Goal: Information Seeking & Learning: Check status

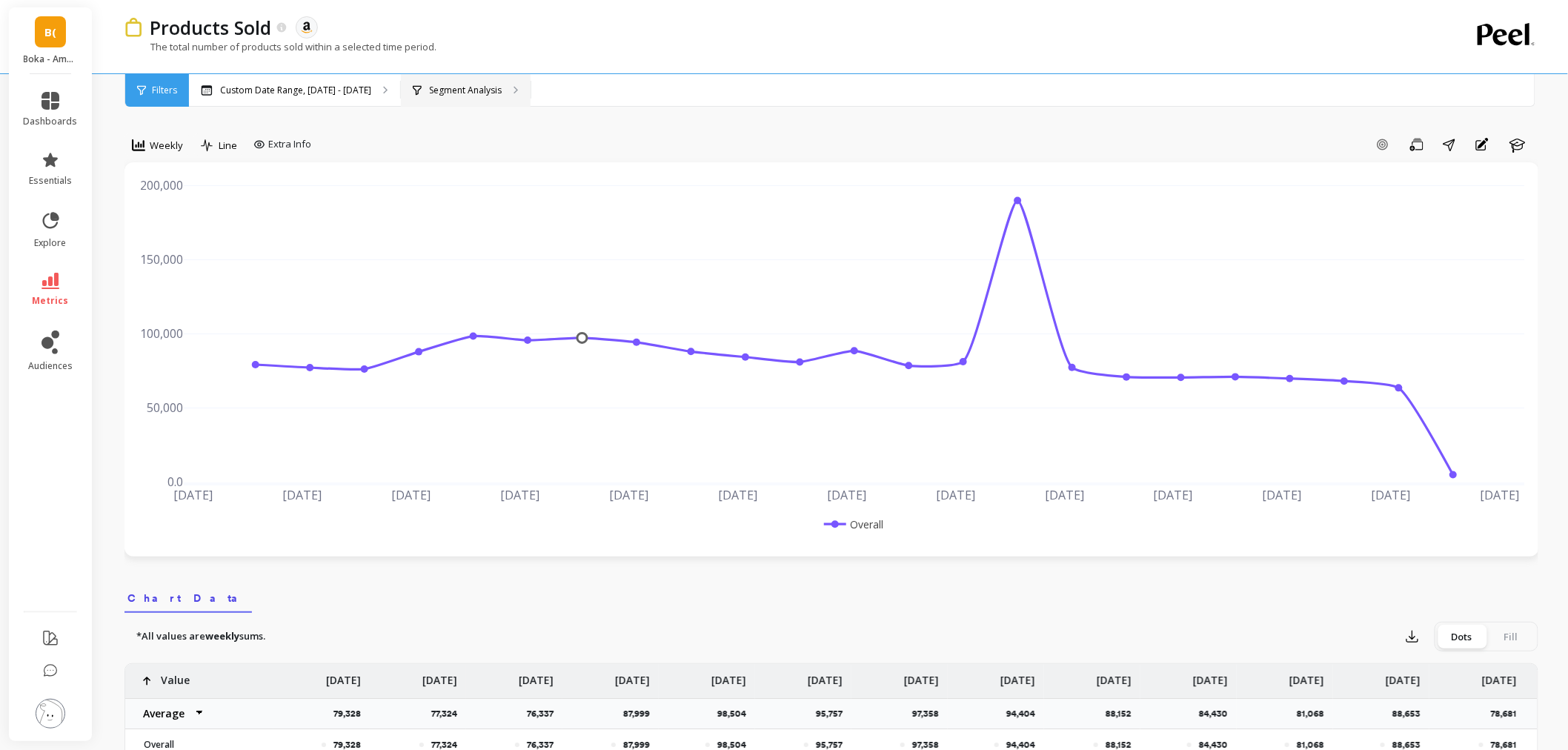
click at [467, 84] on p "Segment Analysis" at bounding box center [465, 90] width 73 height 12
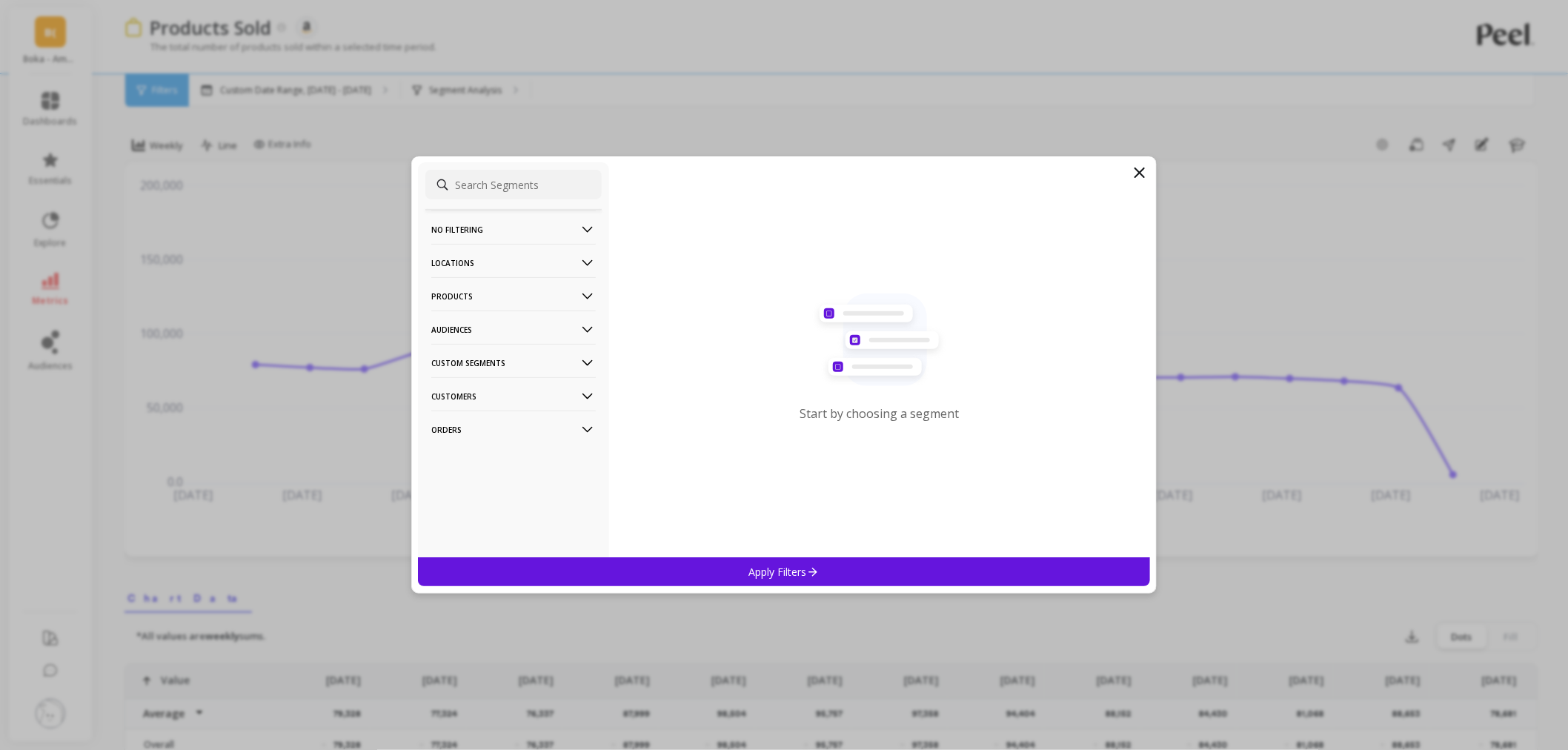
click at [463, 416] on p "Orders" at bounding box center [513, 430] width 164 height 38
click at [458, 456] on p "Amazon Promotions" at bounding box center [479, 458] width 91 height 13
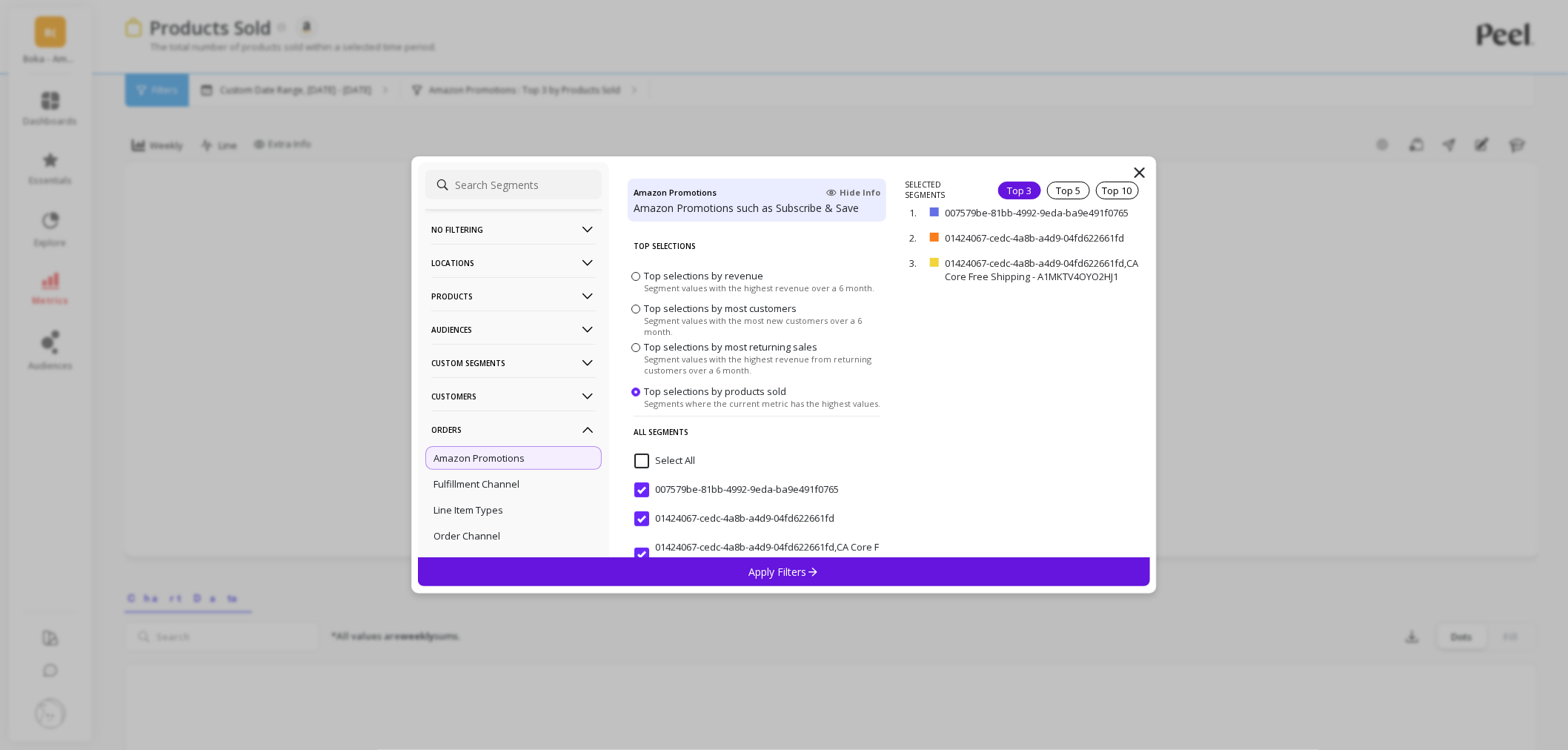
click at [847, 569] on div "Apply Filters" at bounding box center [784, 571] width 732 height 29
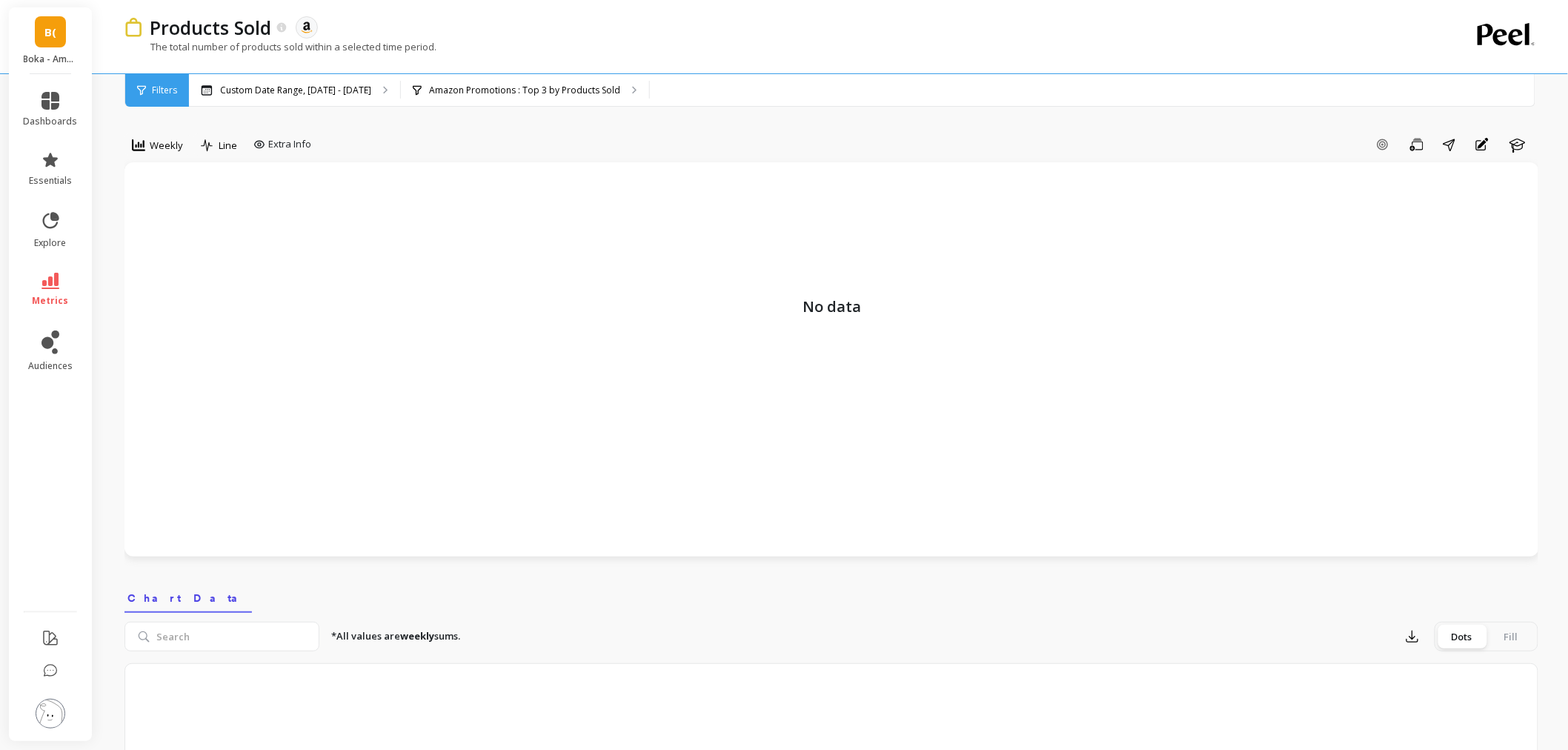
click at [57, 18] on link "B(" at bounding box center [50, 32] width 31 height 31
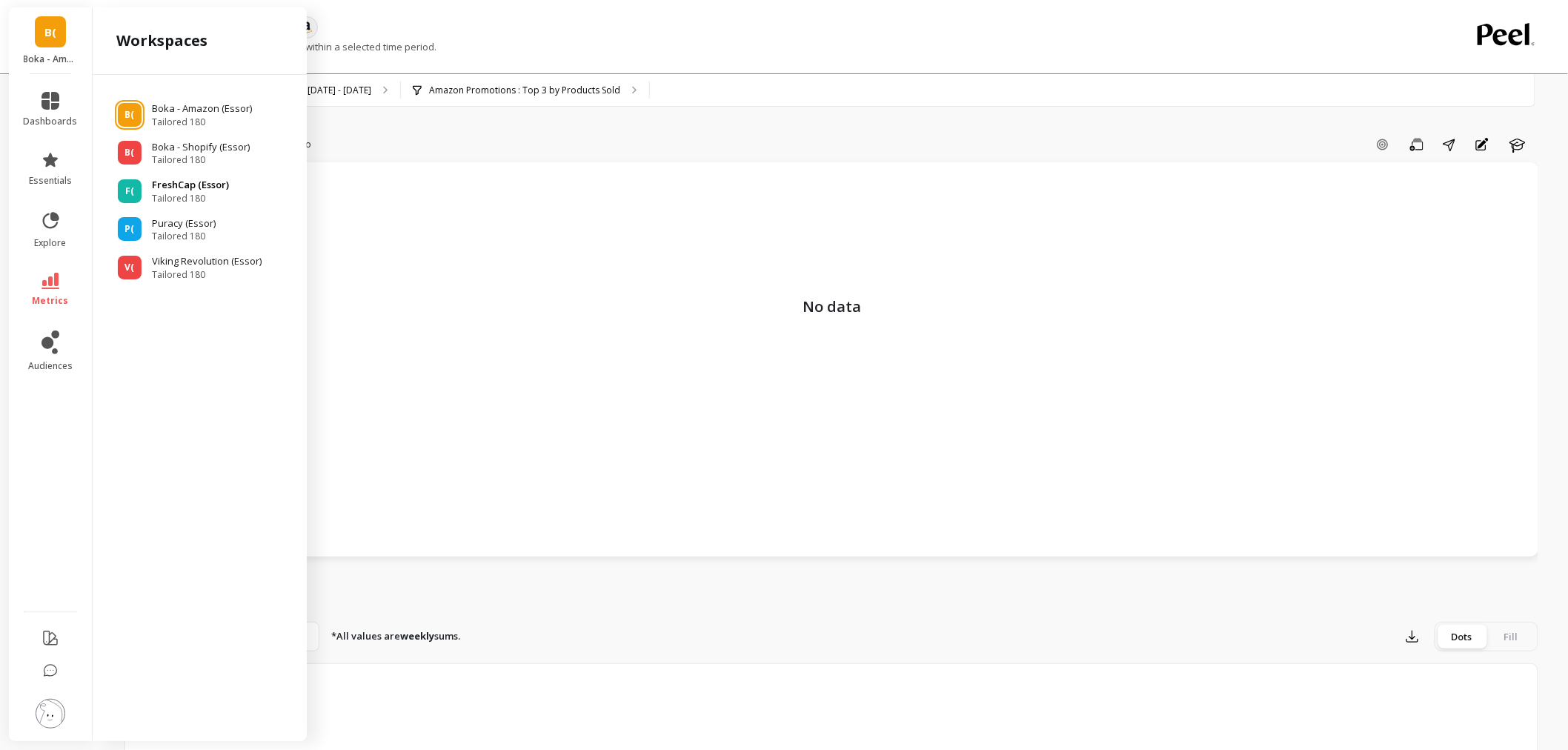
click at [176, 193] on span "Tailored 180" at bounding box center [190, 198] width 77 height 12
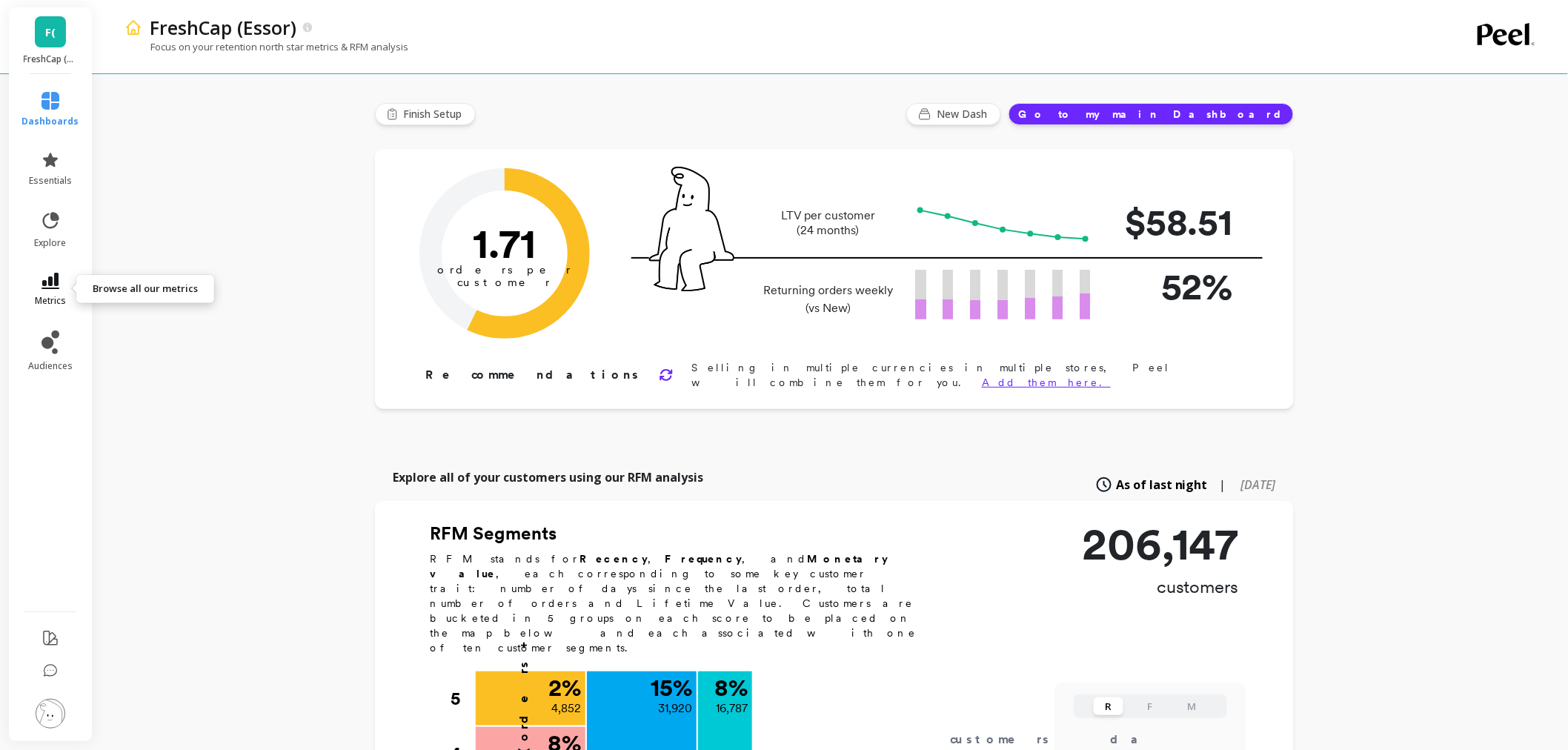
click at [57, 283] on icon at bounding box center [50, 281] width 18 height 17
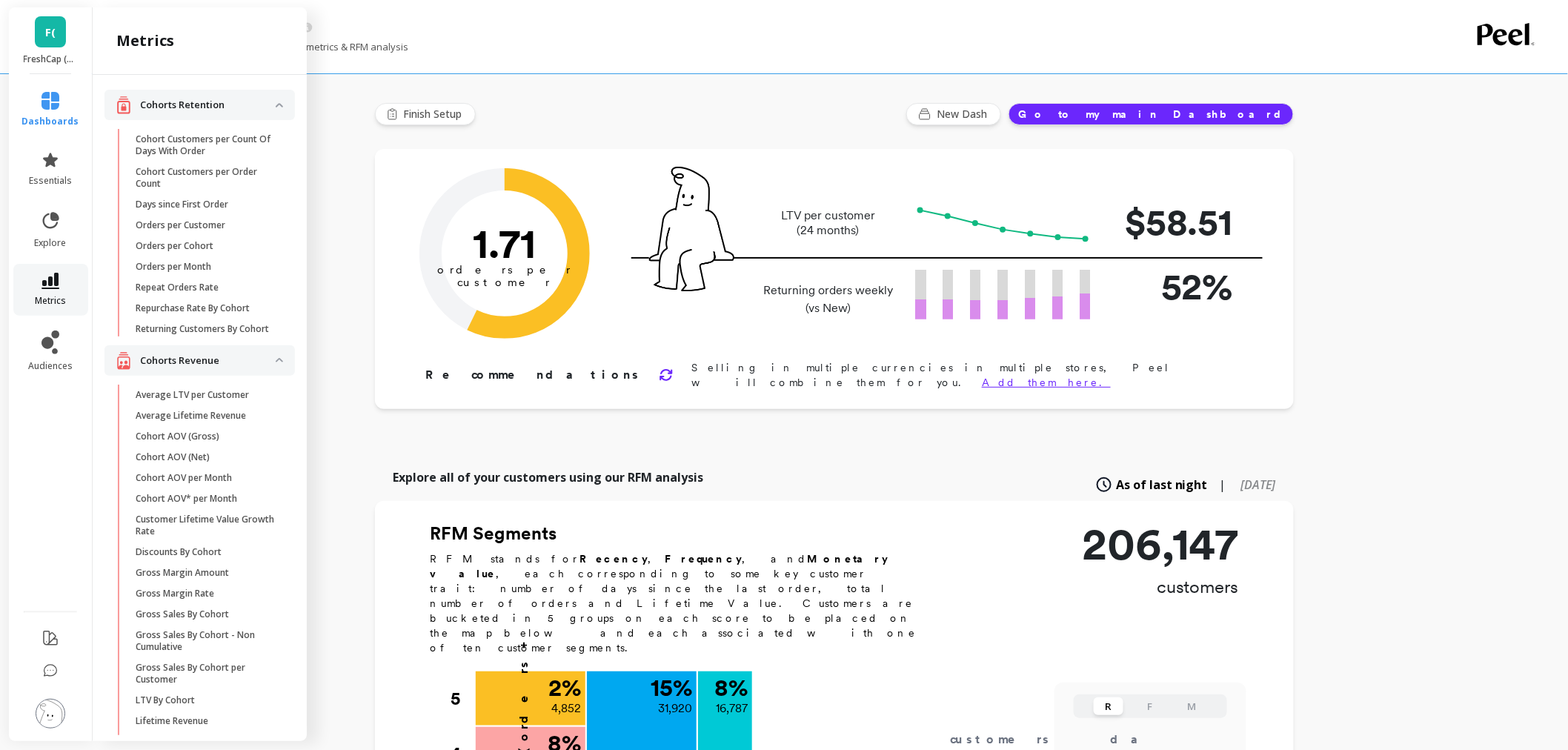
scroll to position [1234, 0]
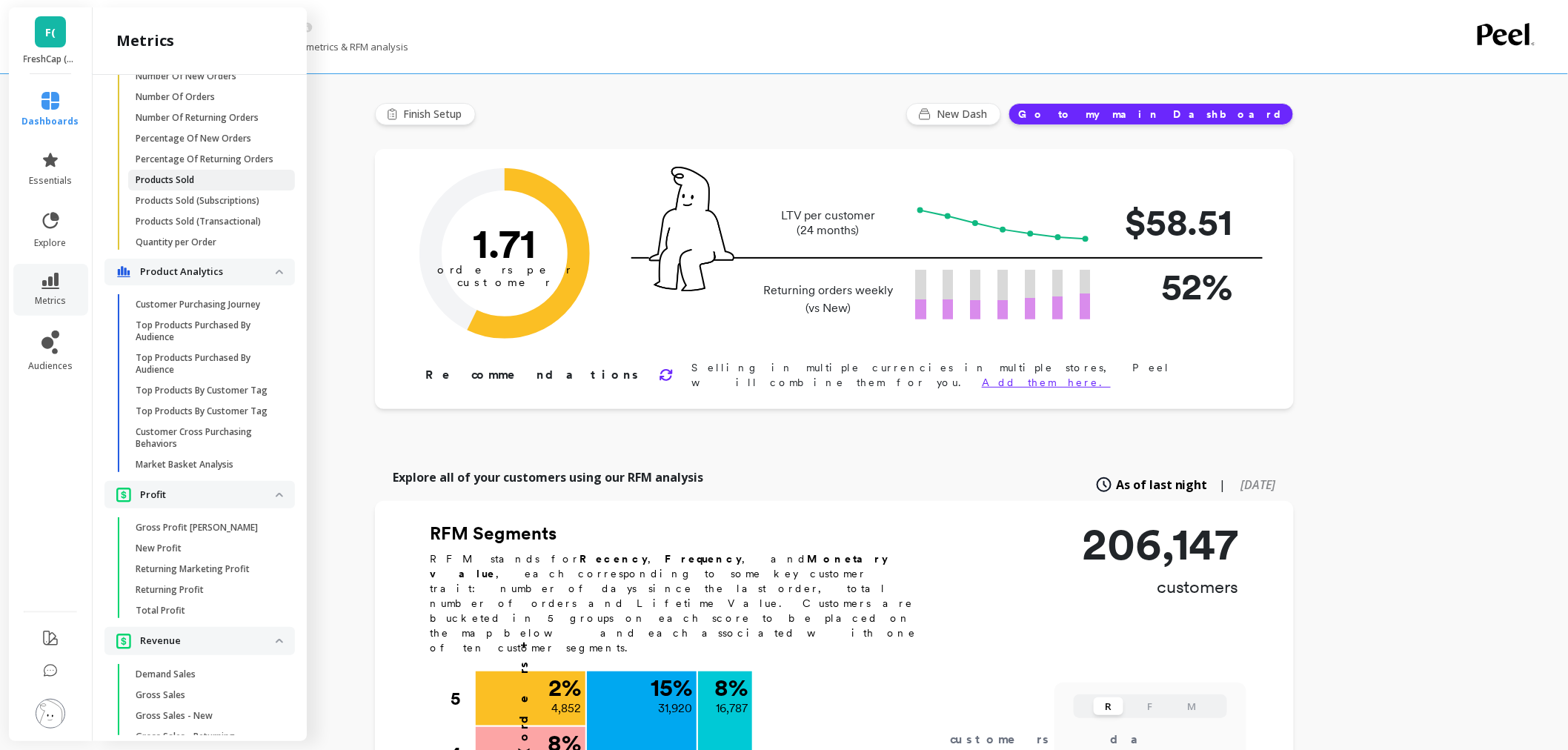
click at [217, 186] on span "Products Sold" at bounding box center [206, 180] width 141 height 12
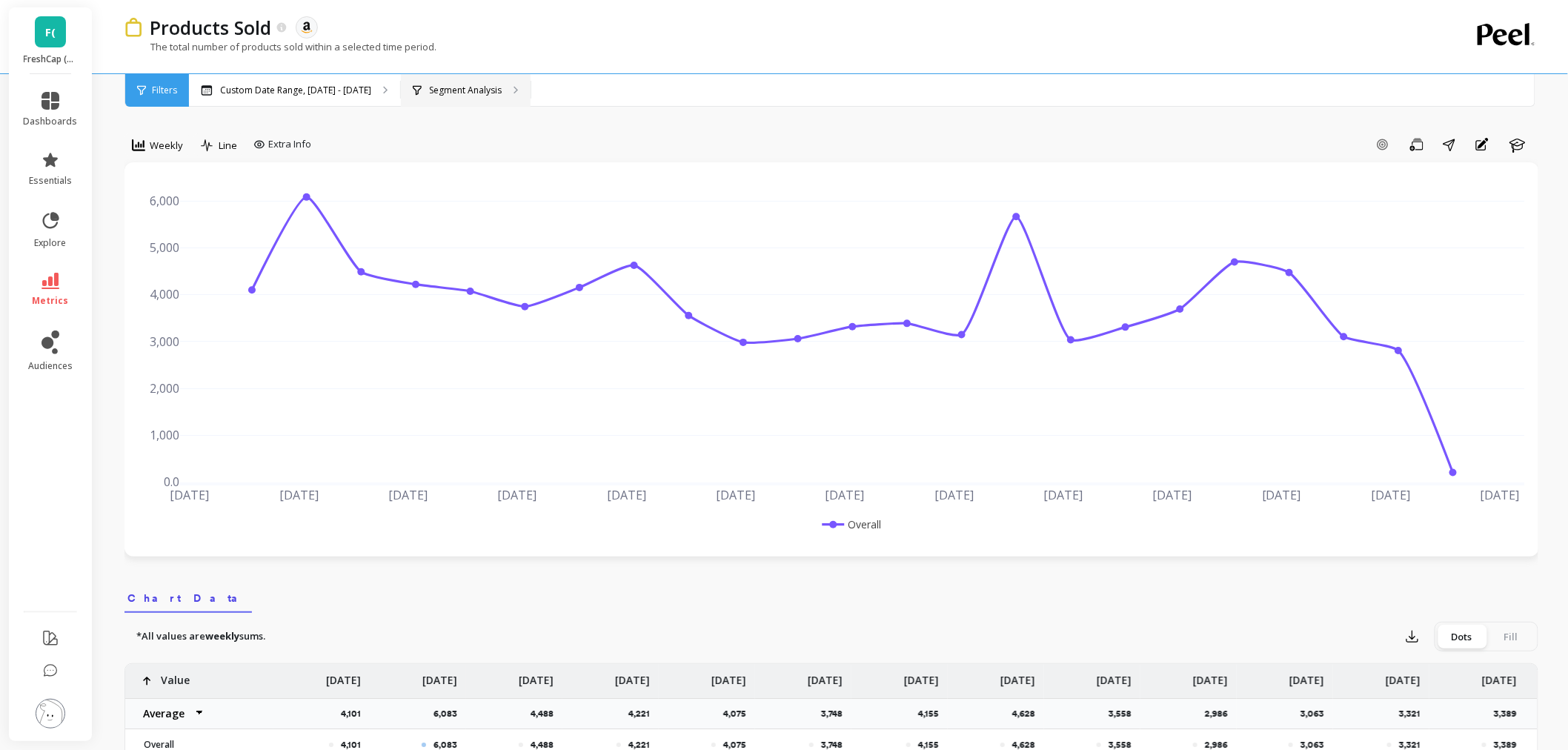
click at [459, 79] on div "Segment Analysis" at bounding box center [465, 90] width 130 height 32
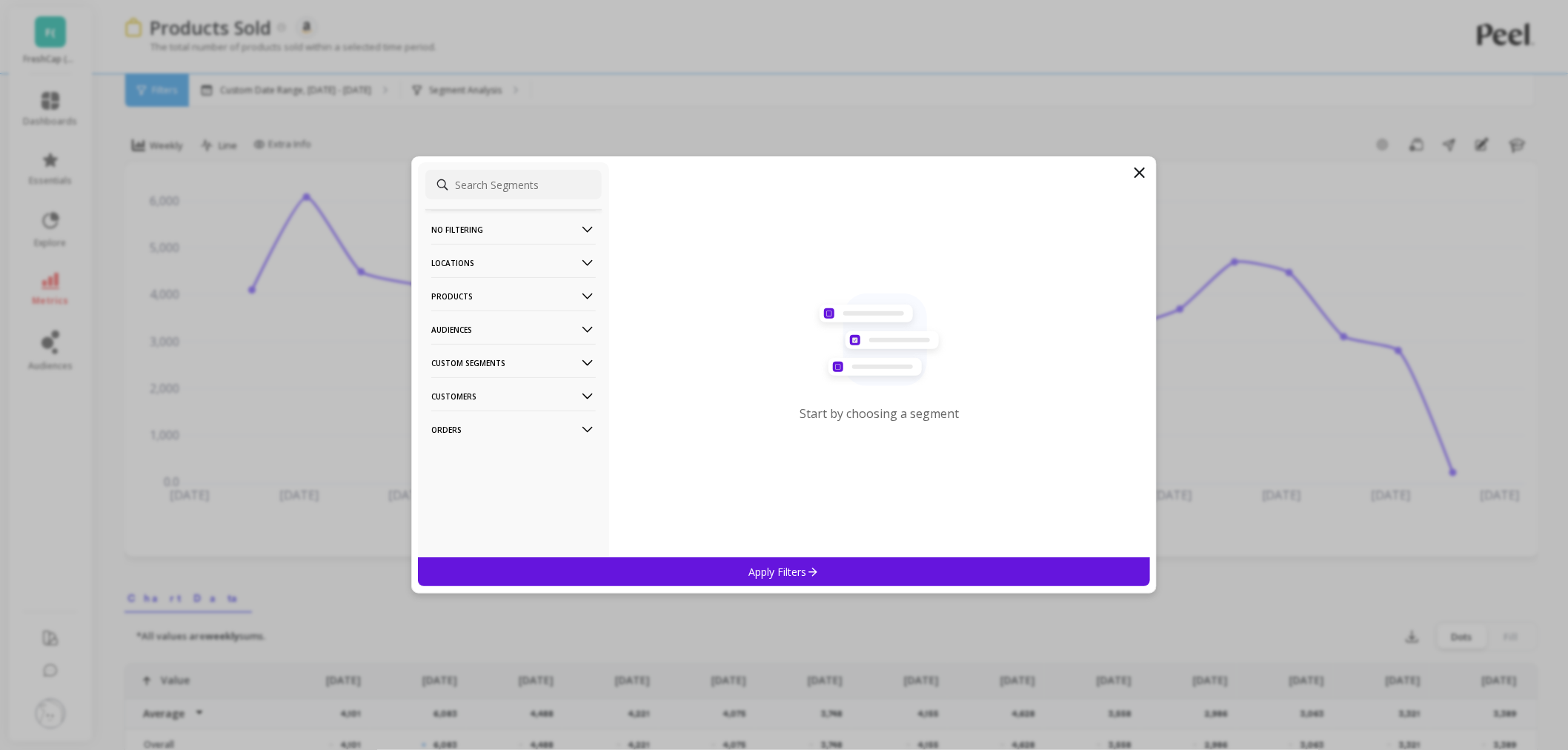
click at [465, 430] on p "Orders" at bounding box center [513, 430] width 164 height 38
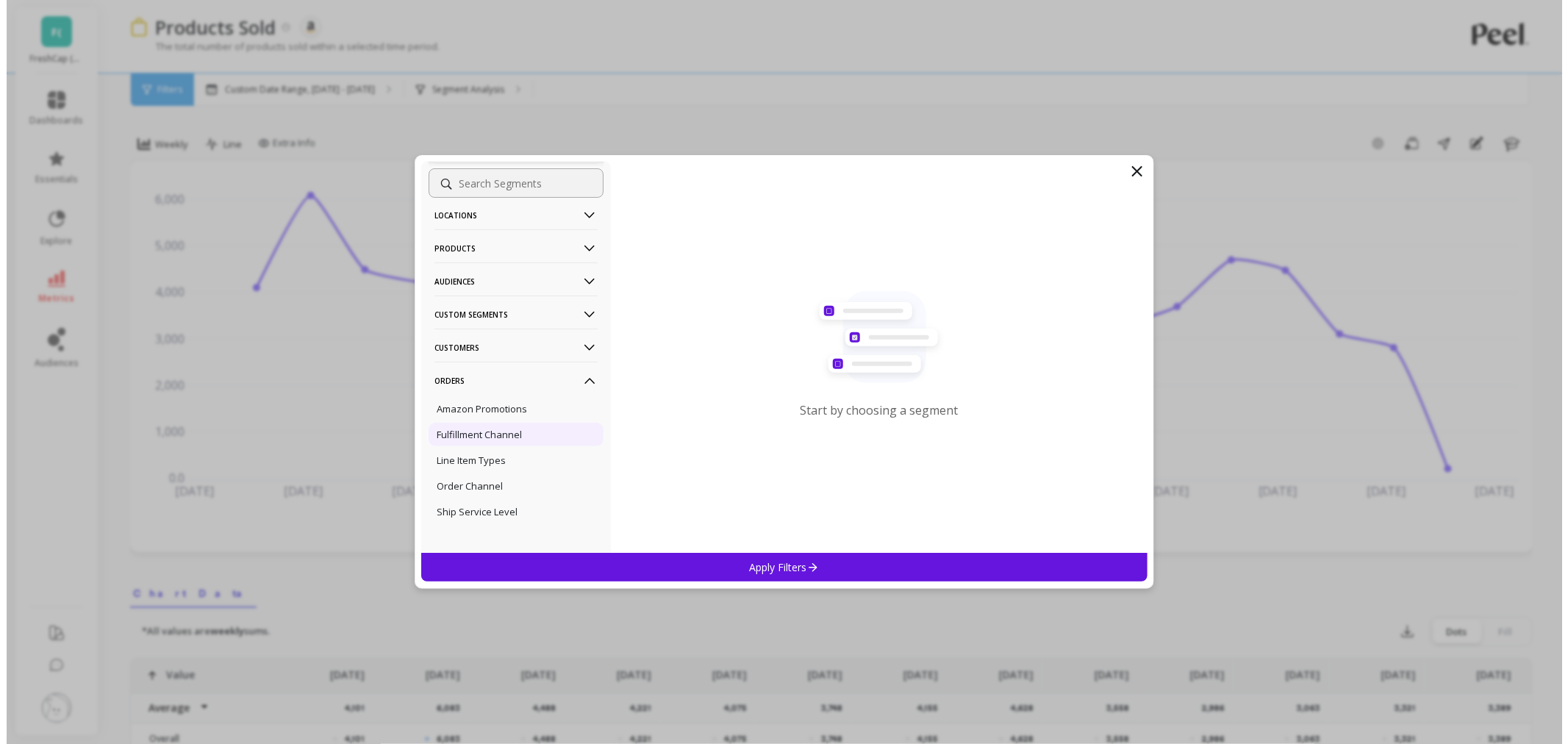
scroll to position [68, 0]
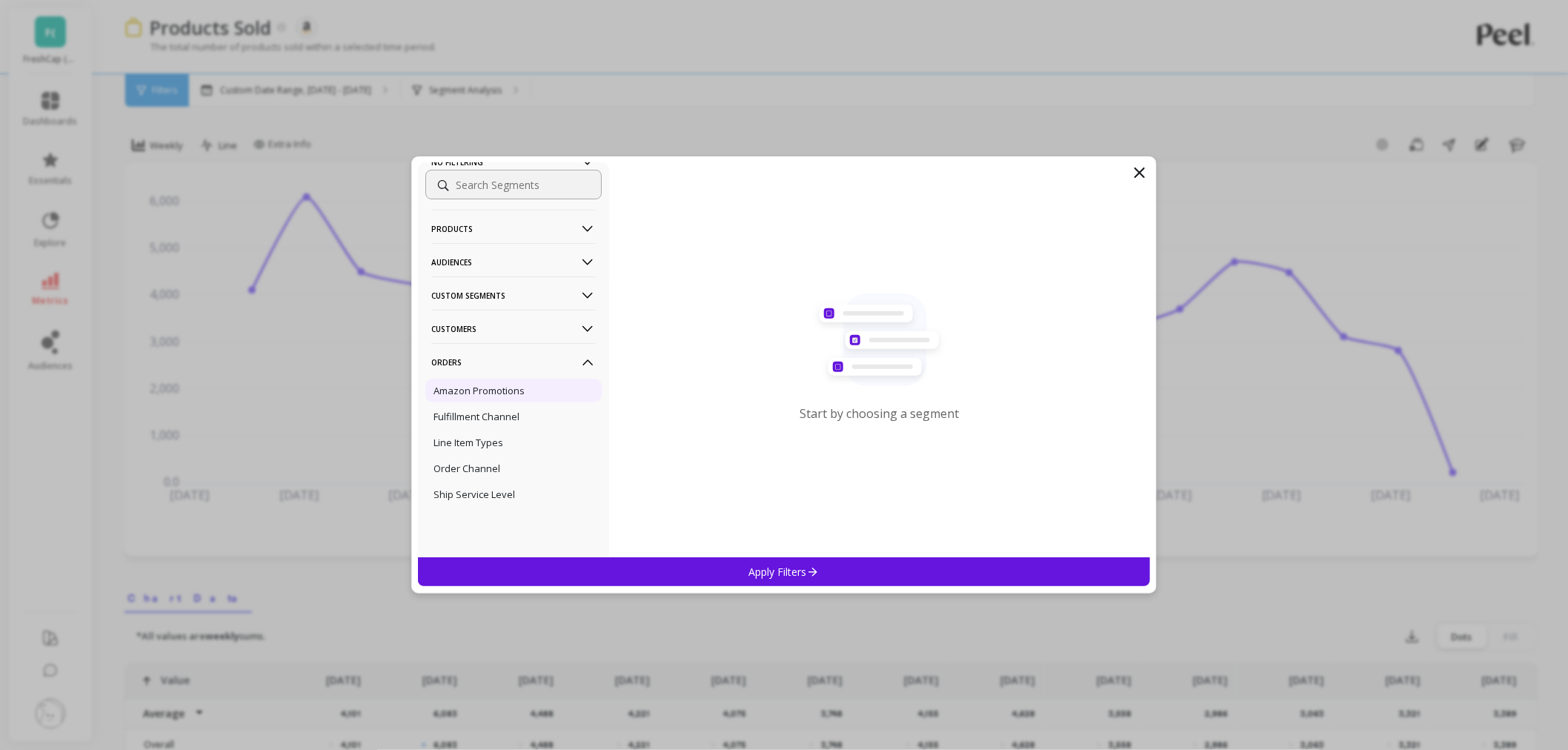
click at [485, 393] on p "Amazon Promotions" at bounding box center [479, 391] width 91 height 13
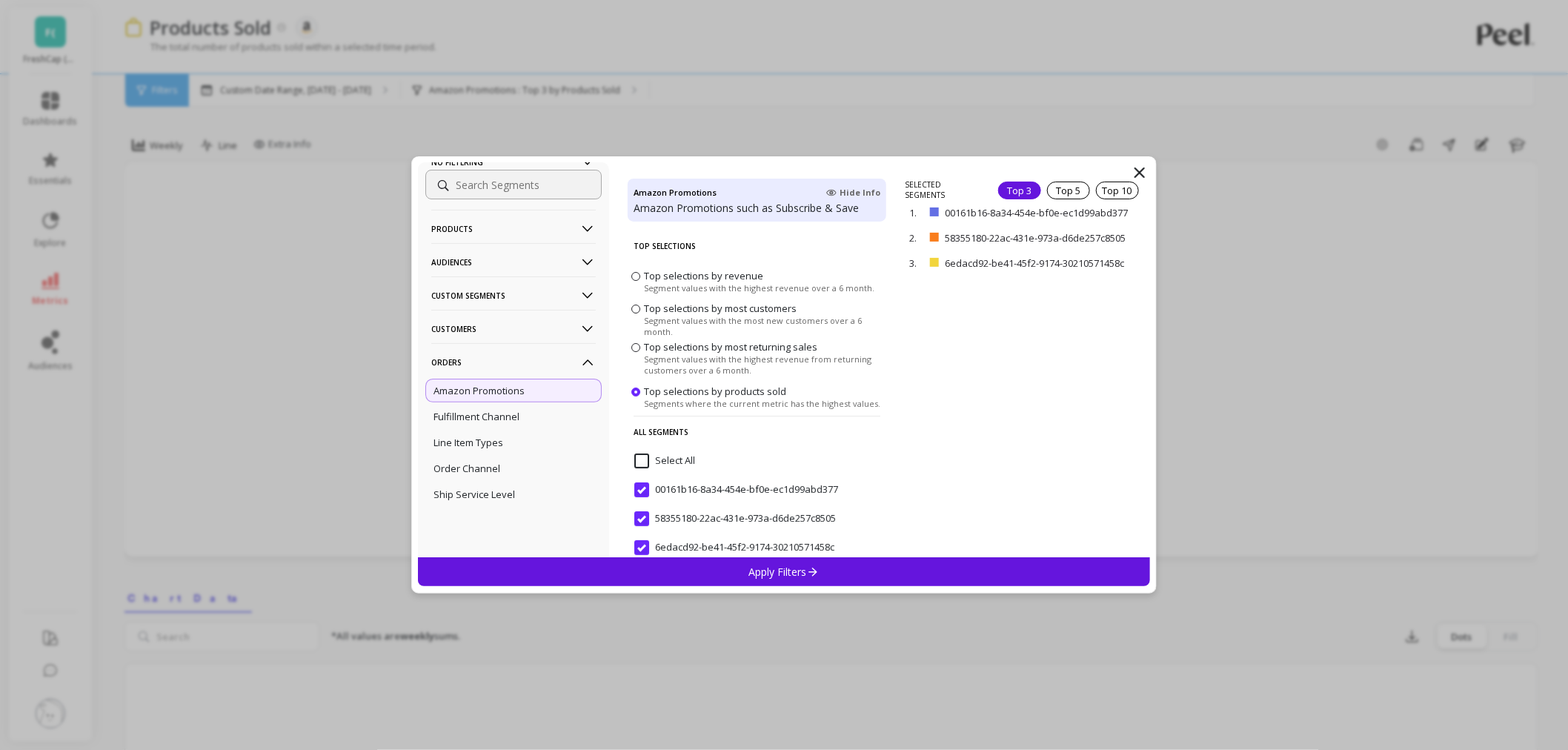
click at [786, 575] on p "Apply Filters" at bounding box center [784, 571] width 70 height 14
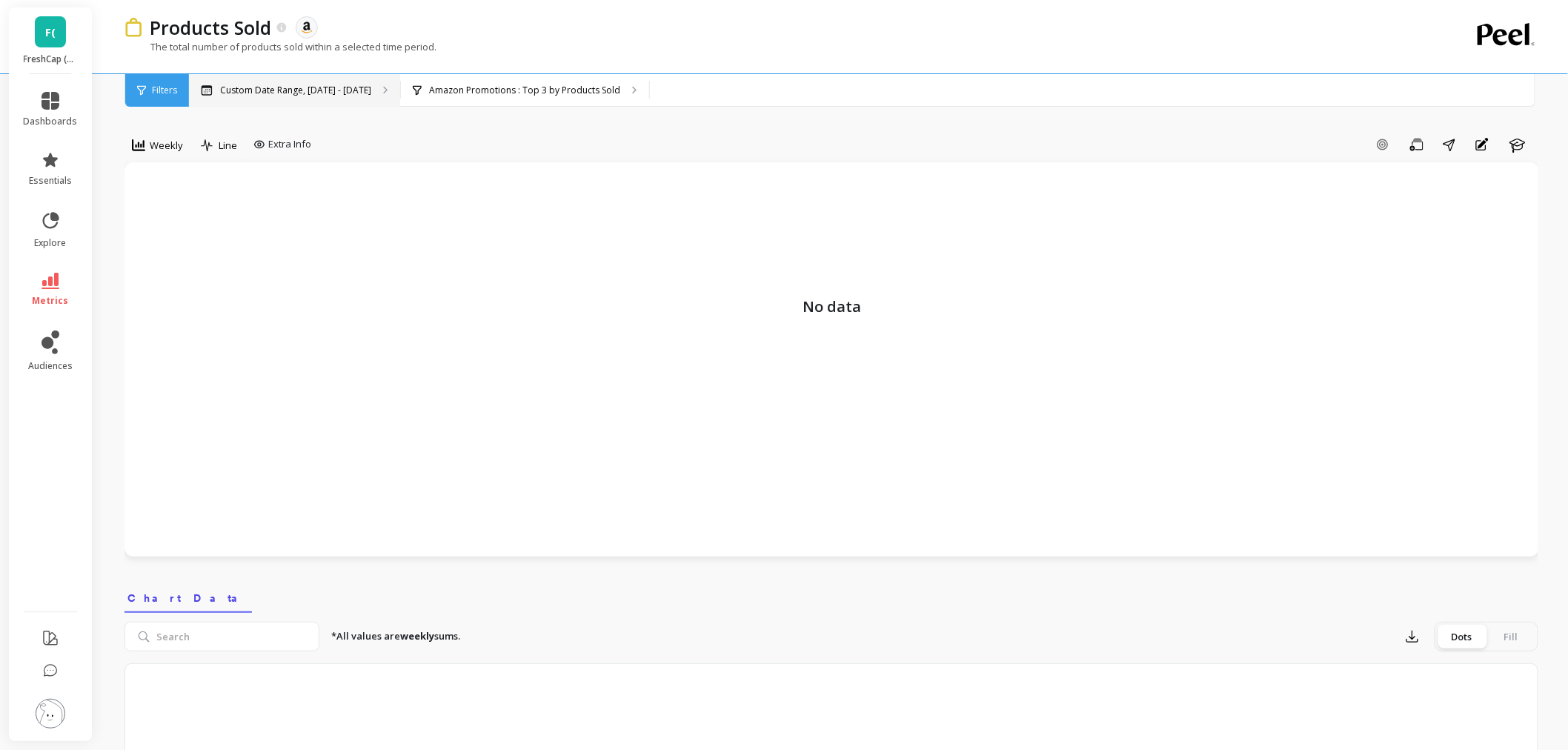
click at [343, 91] on p "Custom Date Range, Apr 1 - Sep 1" at bounding box center [295, 90] width 151 height 12
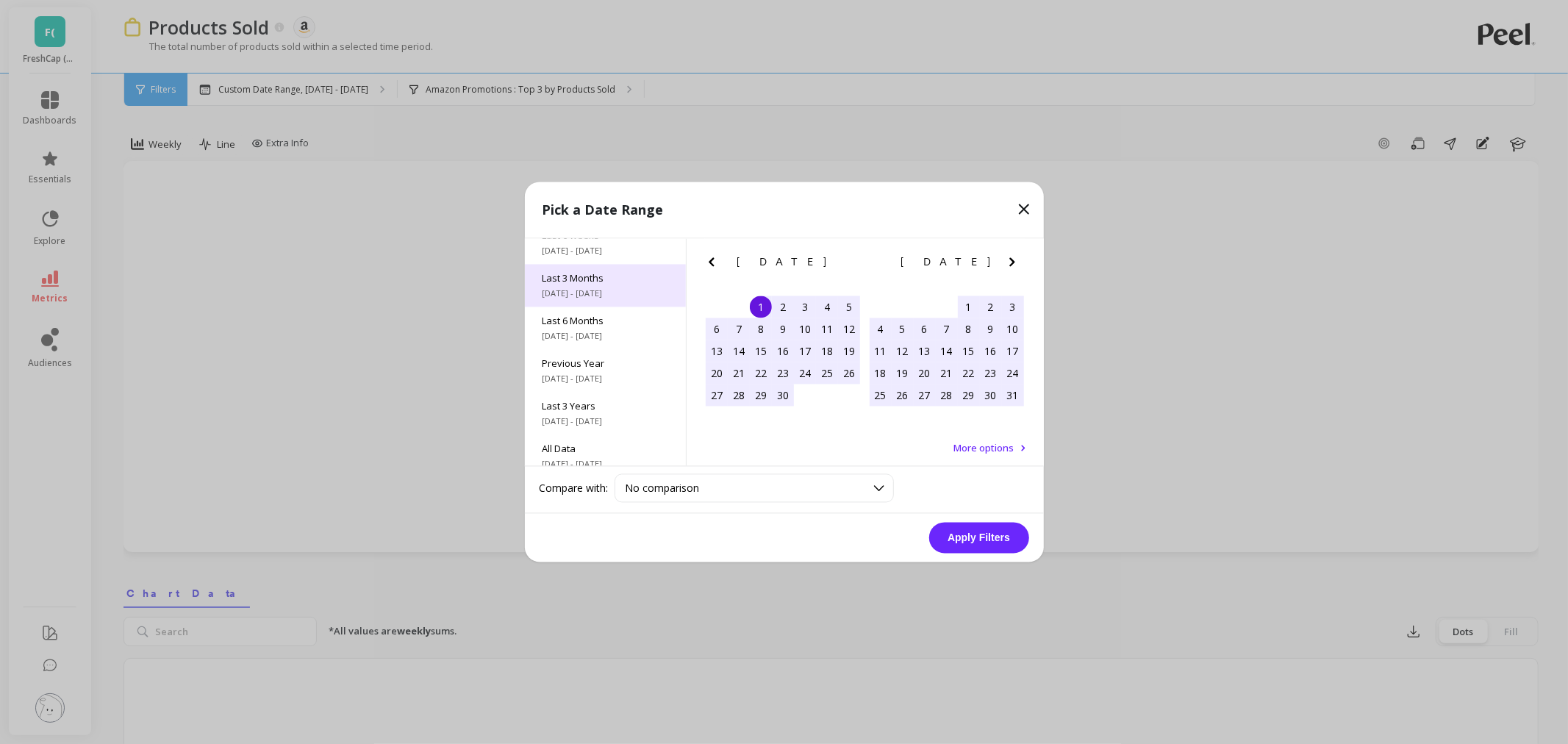
scroll to position [199, 0]
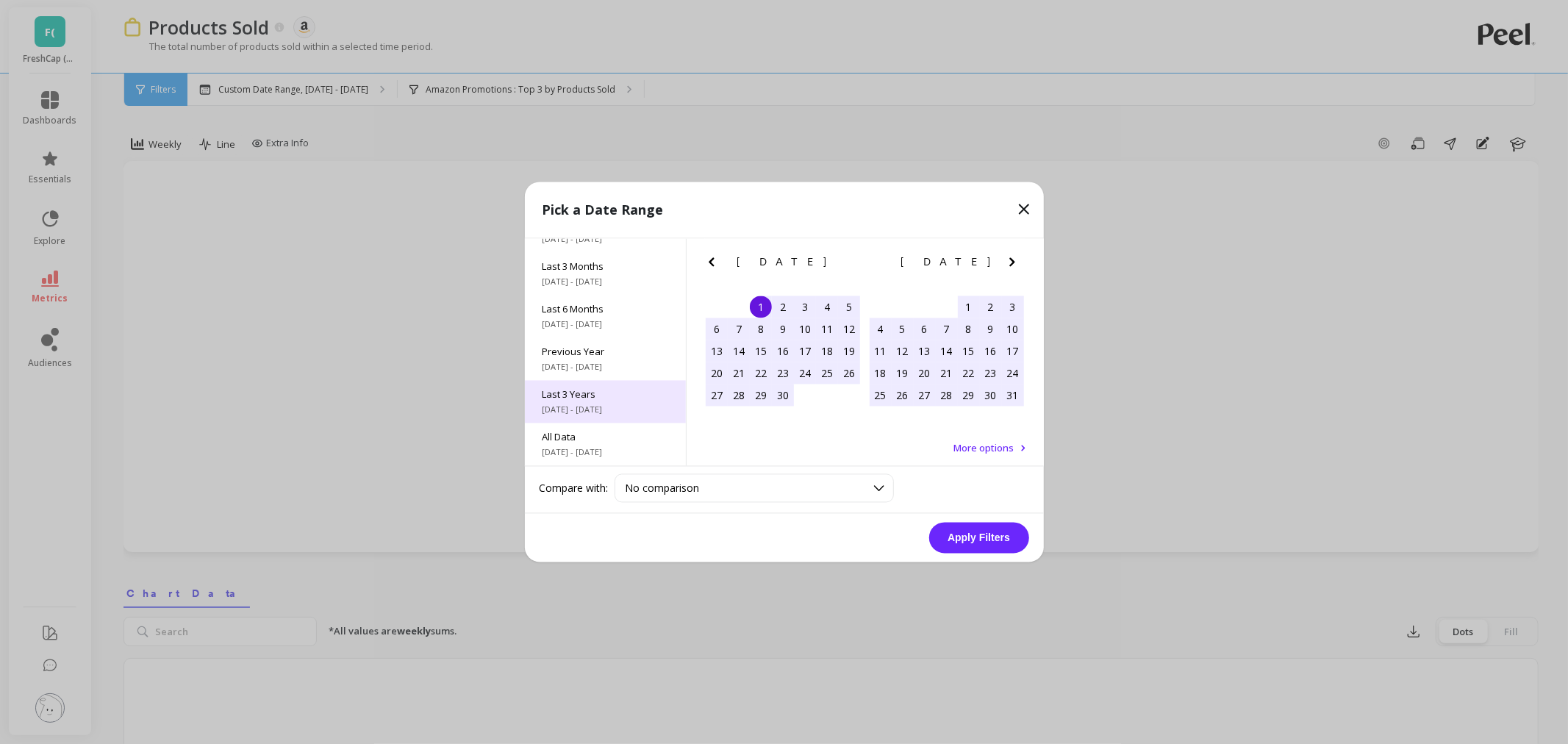
click at [606, 404] on span "10/1/2022 - 9/30/2025" at bounding box center [605, 410] width 125 height 11
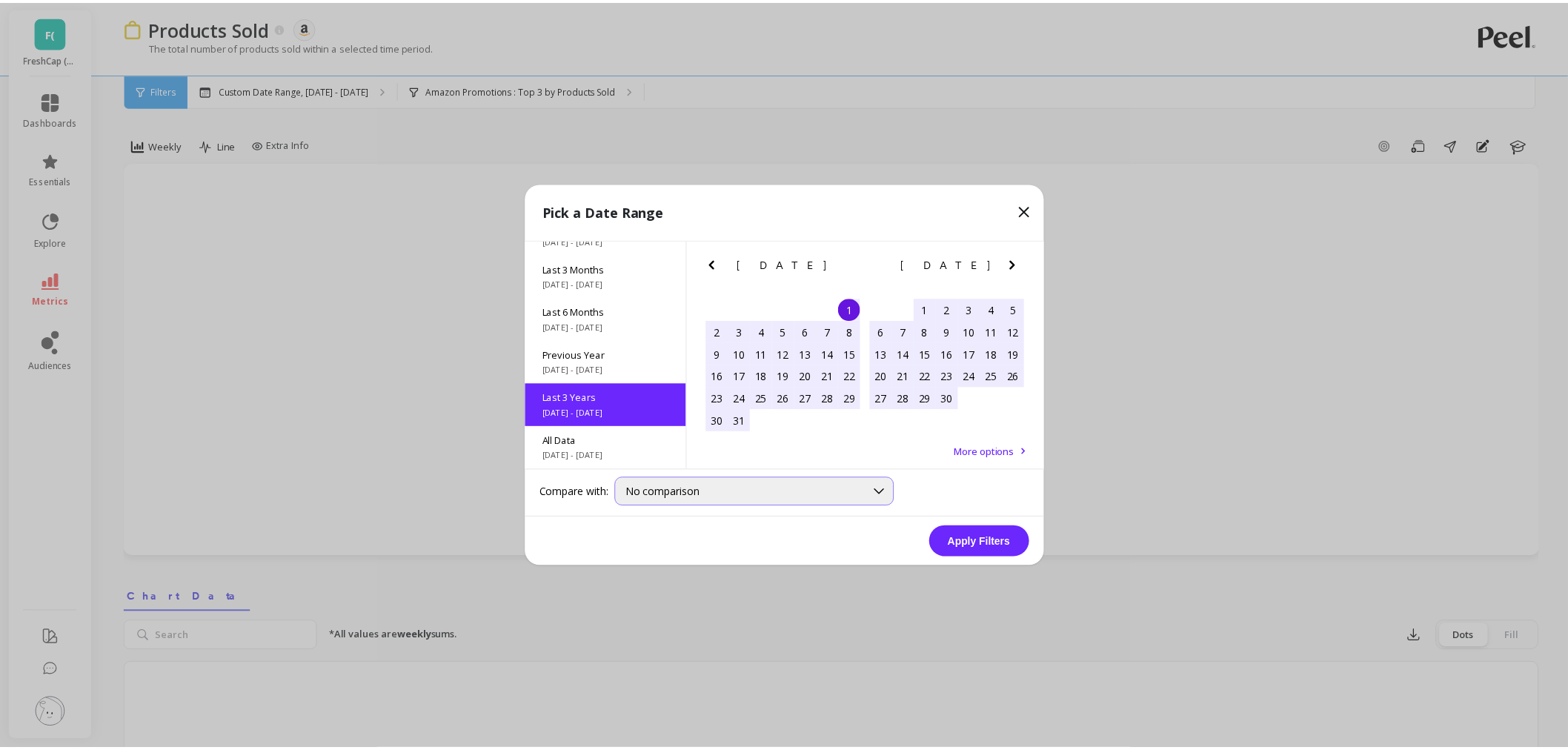
scroll to position [1, 0]
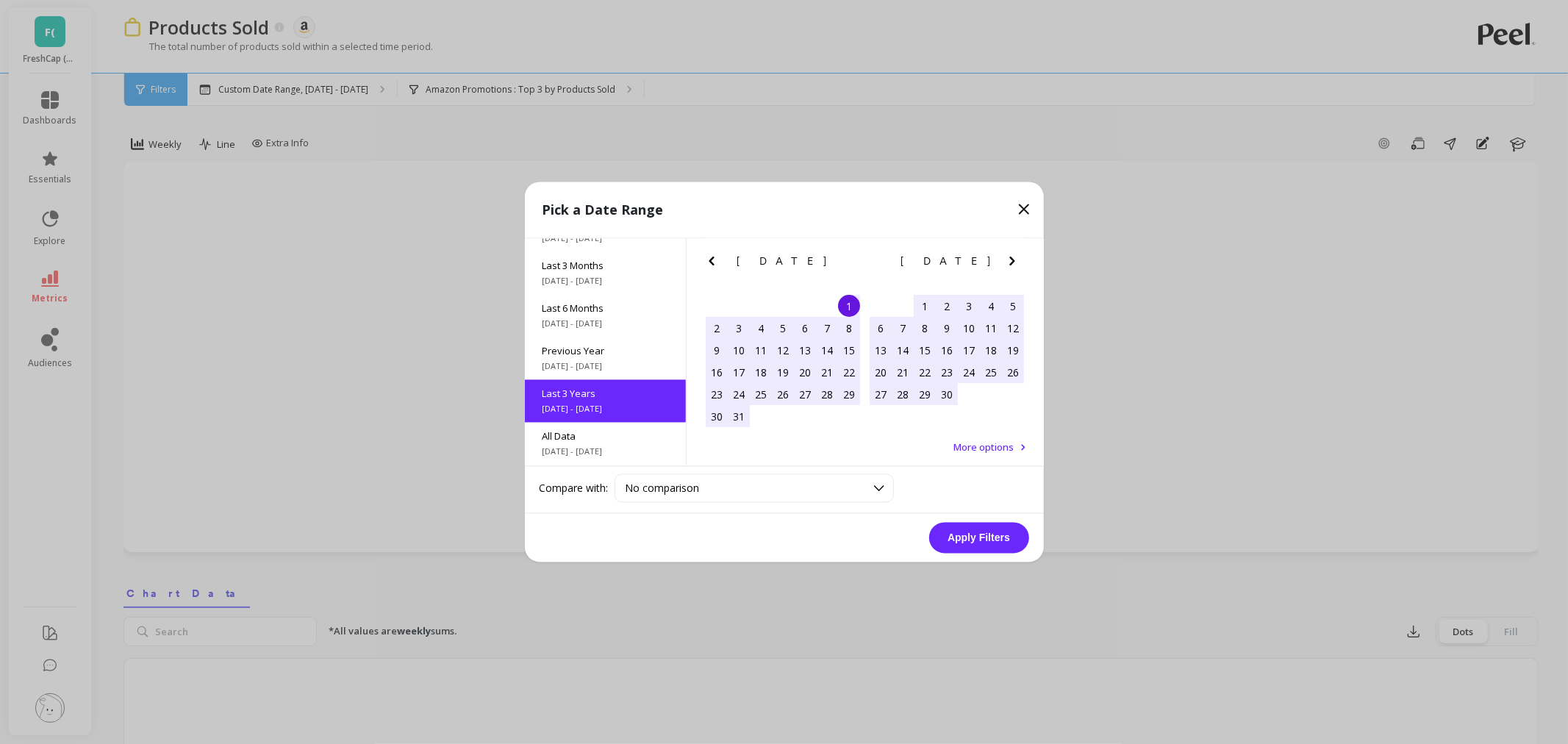
click at [968, 538] on button "Apply Filters" at bounding box center [979, 538] width 100 height 31
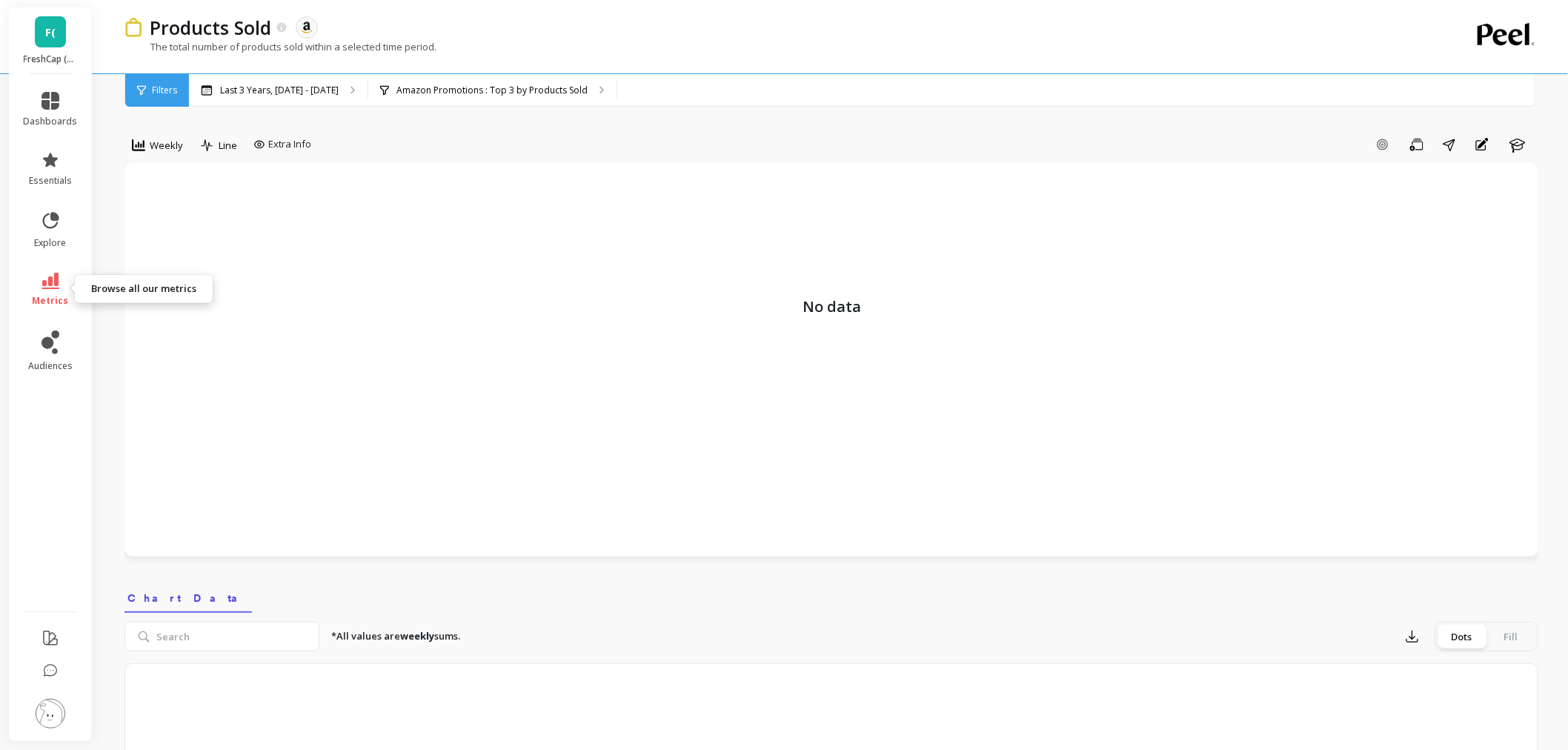
click at [57, 286] on icon at bounding box center [50, 281] width 18 height 17
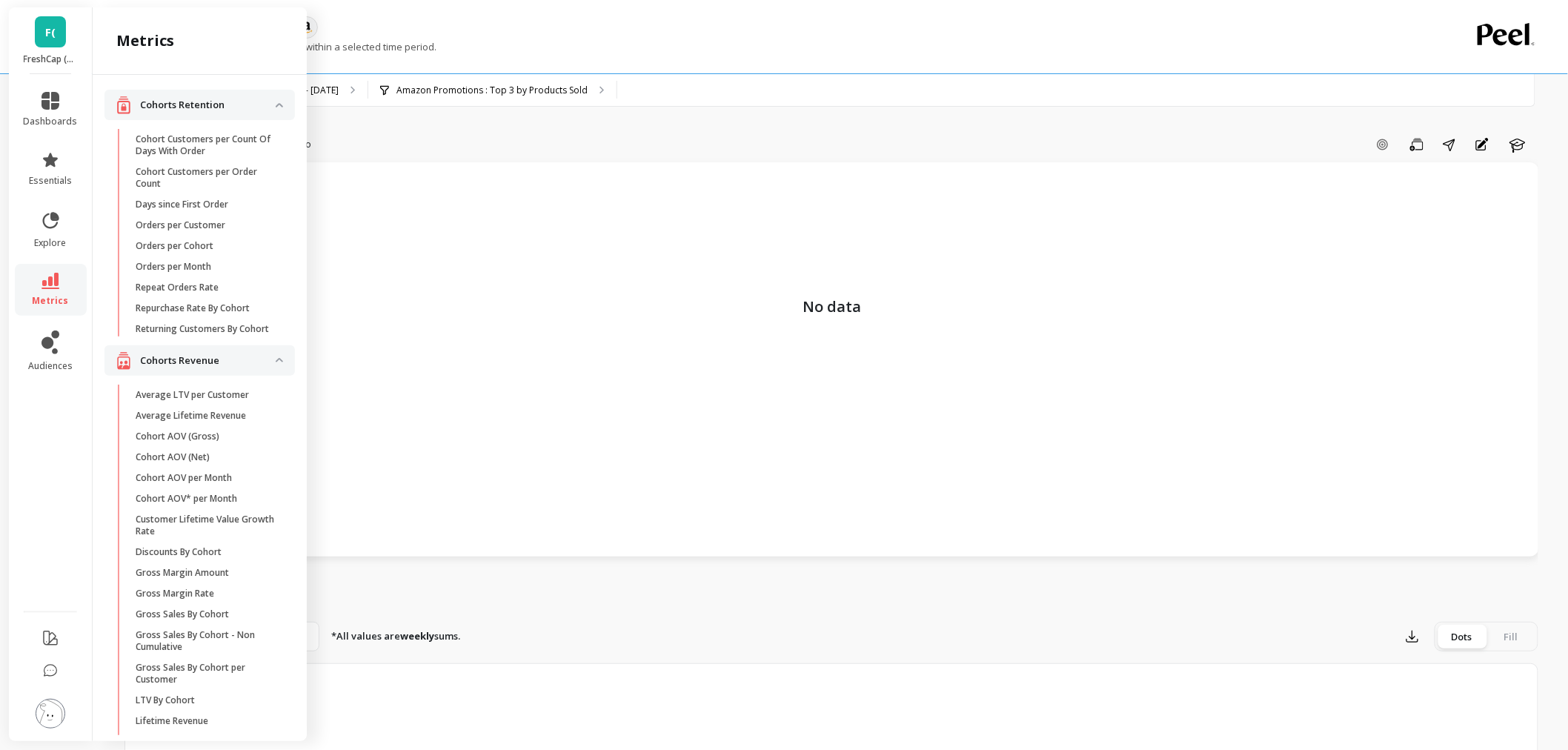
click at [657, 134] on div "Add Goal Save Share Annotations Learn" at bounding box center [928, 145] width 1221 height 24
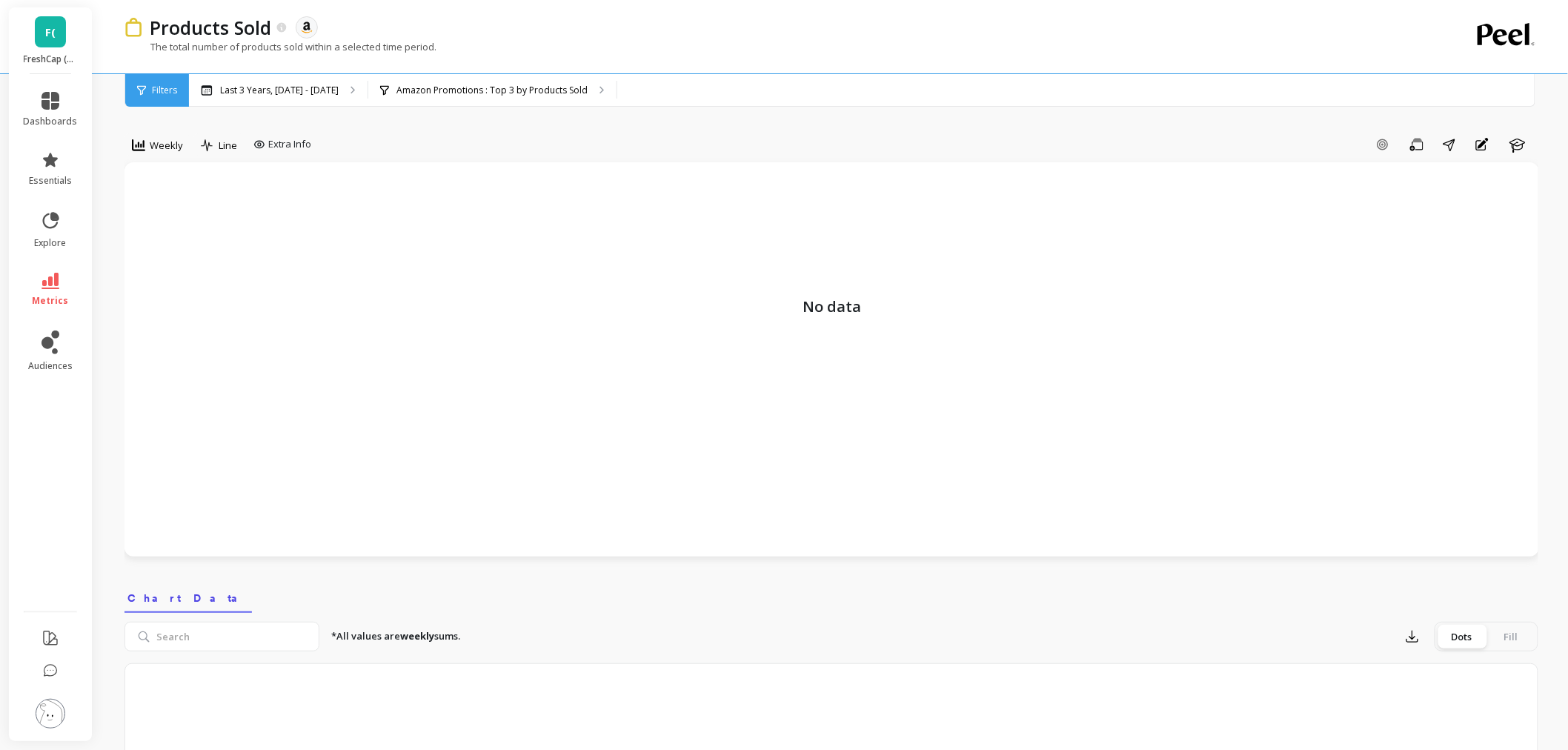
click at [55, 31] on link "F(" at bounding box center [50, 32] width 31 height 31
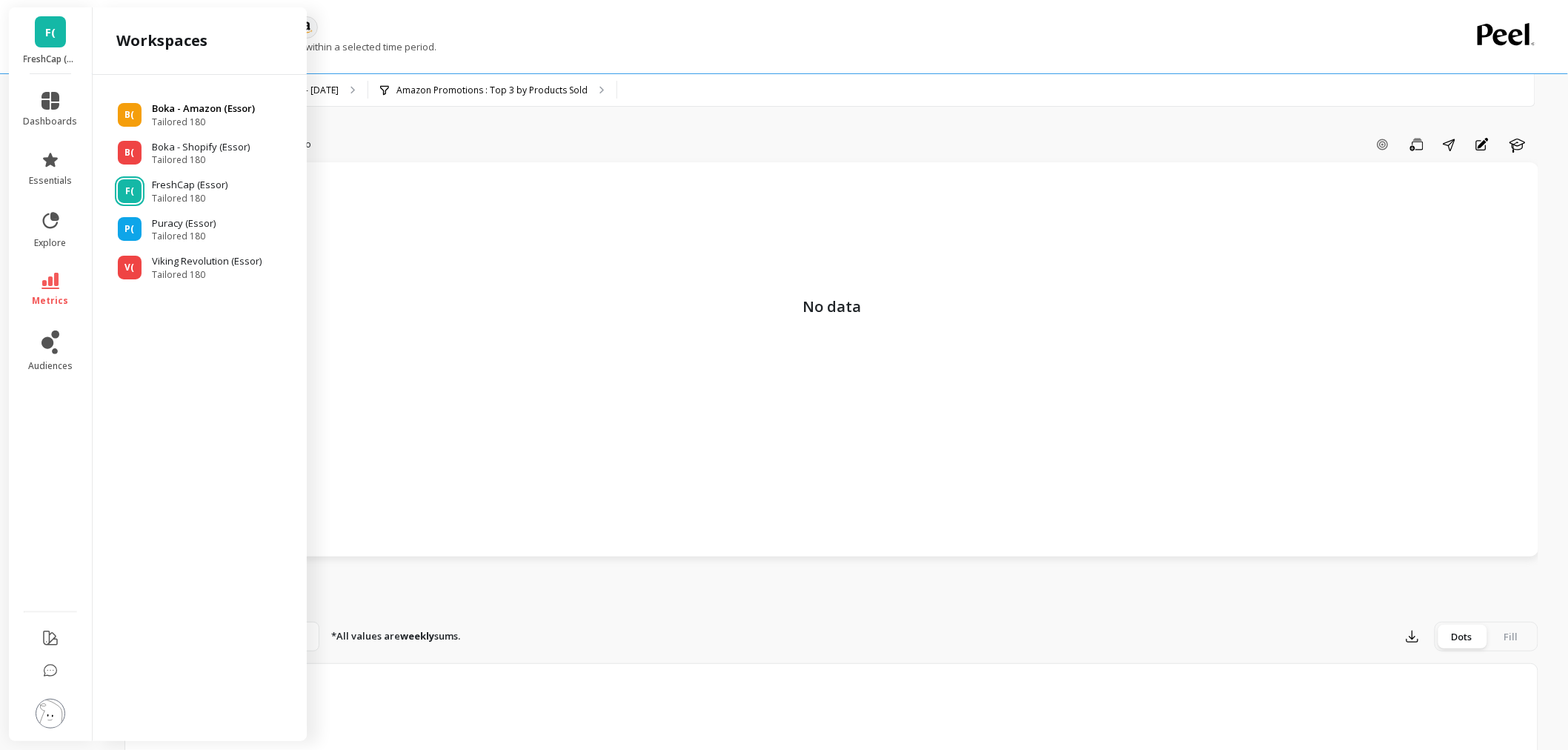
click at [197, 117] on span "Tailored 180" at bounding box center [203, 122] width 103 height 12
